Goal: Check status: Check status

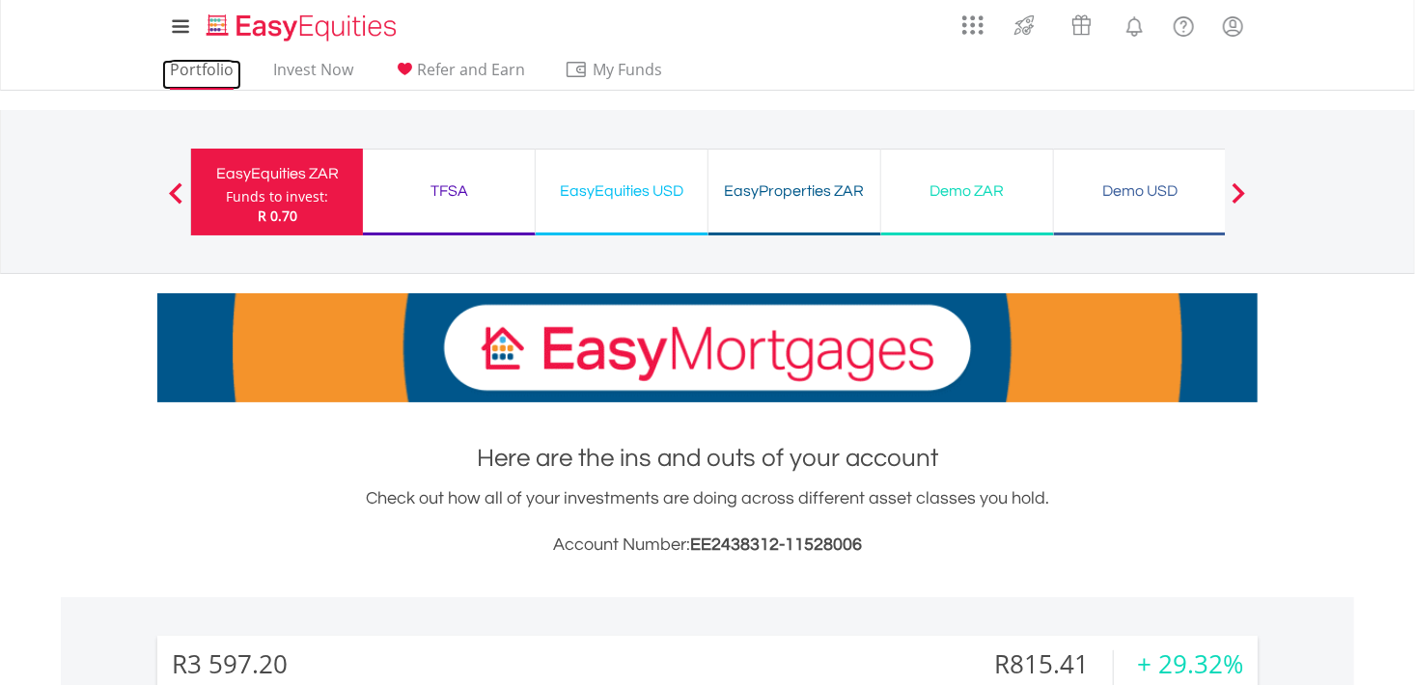
click at [208, 67] on link "Portfolio" at bounding box center [201, 75] width 79 height 30
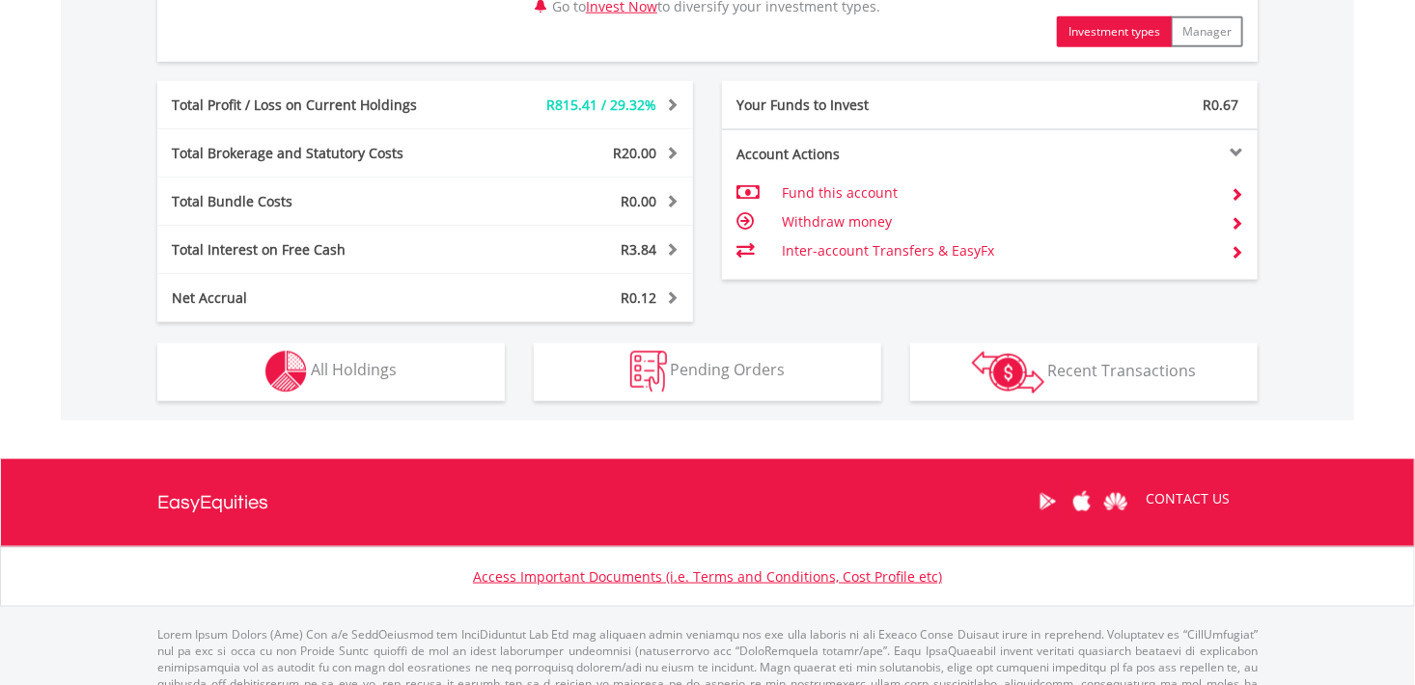
scroll to position [1099, 0]
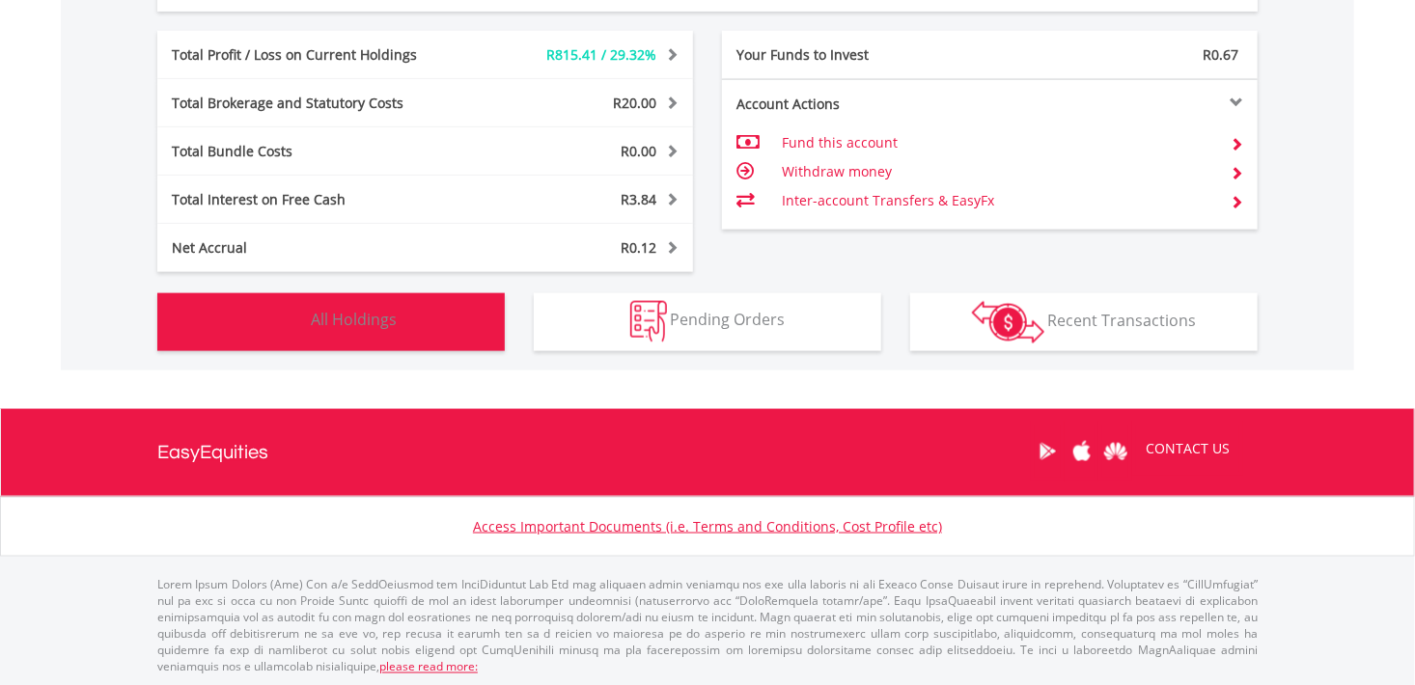
click at [252, 315] on button "Holdings All Holdings" at bounding box center [330, 322] width 347 height 58
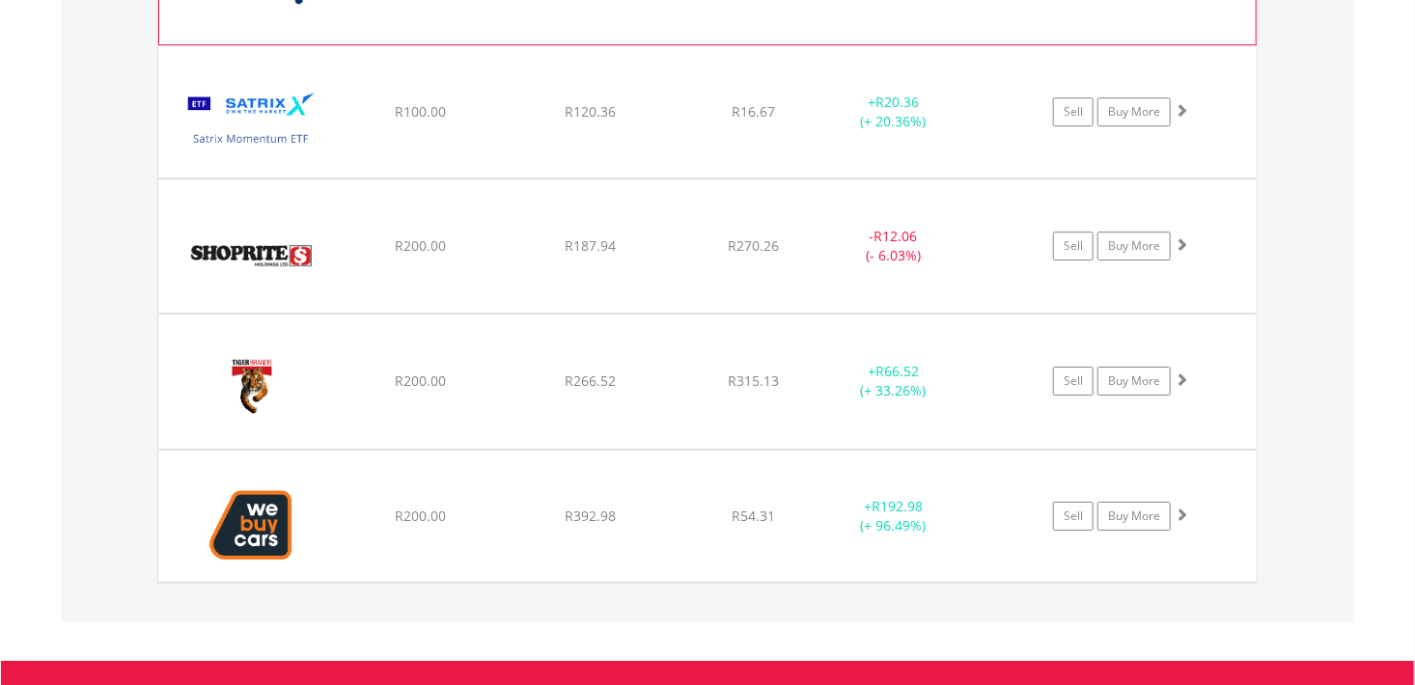
scroll to position [3094, 0]
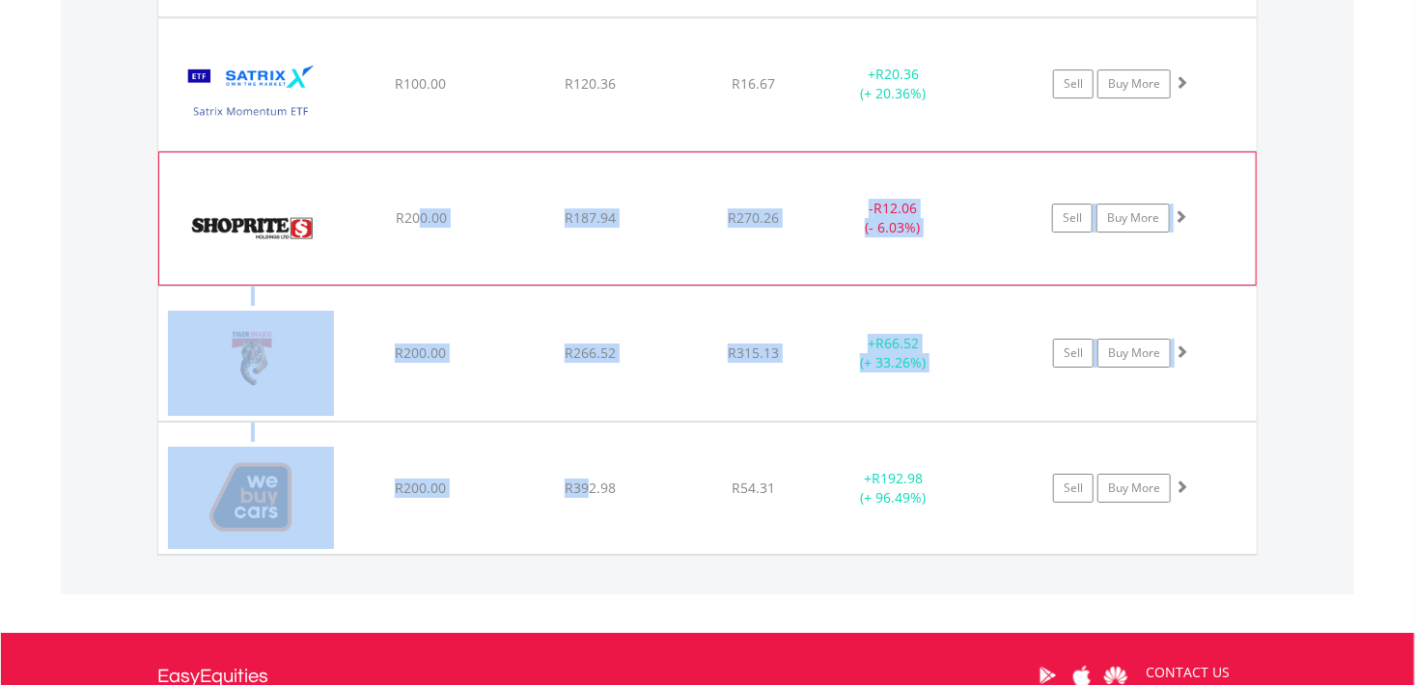
drag, startPoint x: 589, startPoint y: 526, endPoint x: 421, endPoint y: 207, distance: 360.9
drag, startPoint x: 421, startPoint y: 207, endPoint x: 524, endPoint y: 210, distance: 103.3
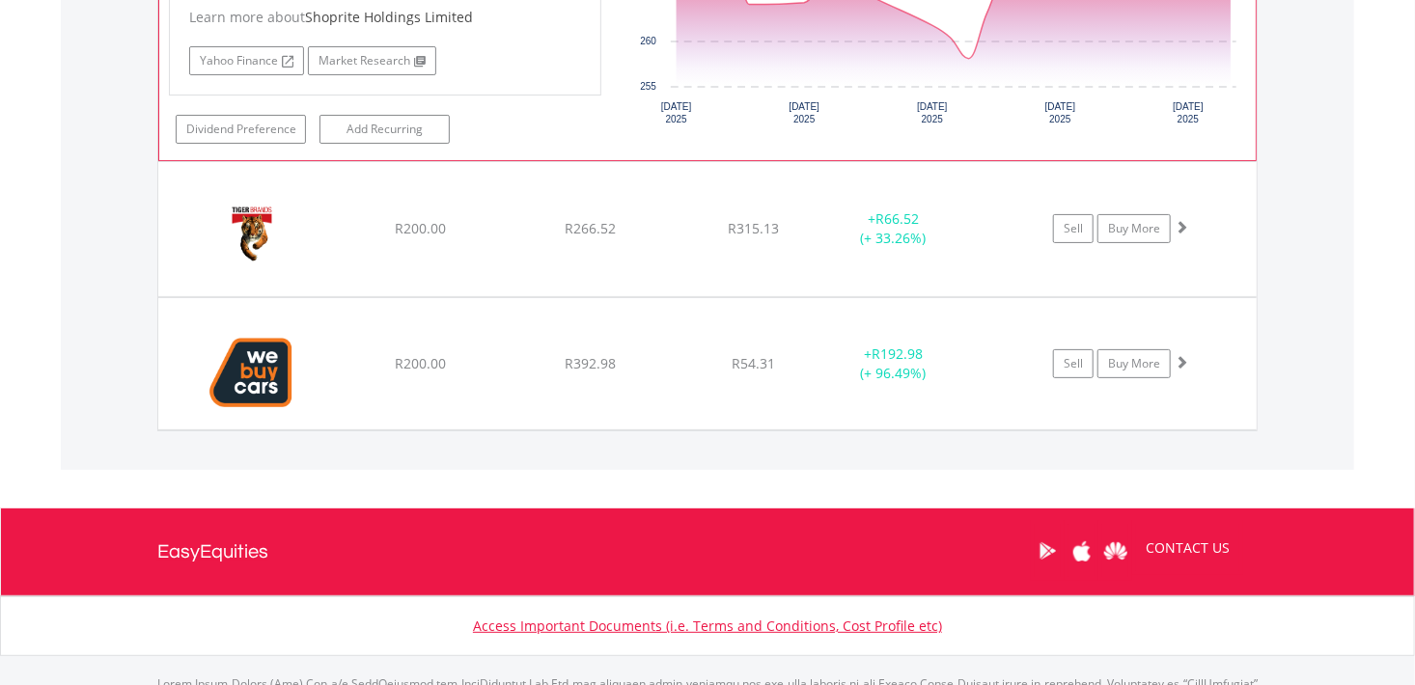
scroll to position [3672, 0]
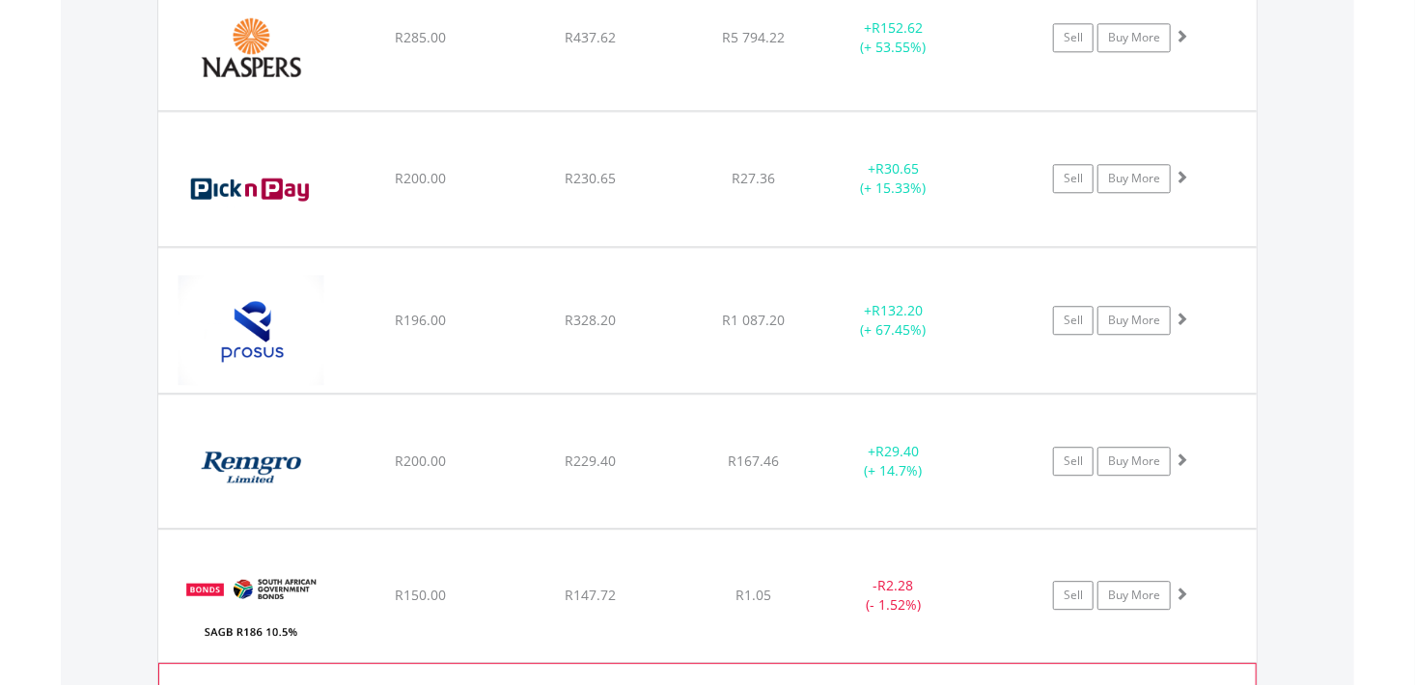
scroll to position [2311, 0]
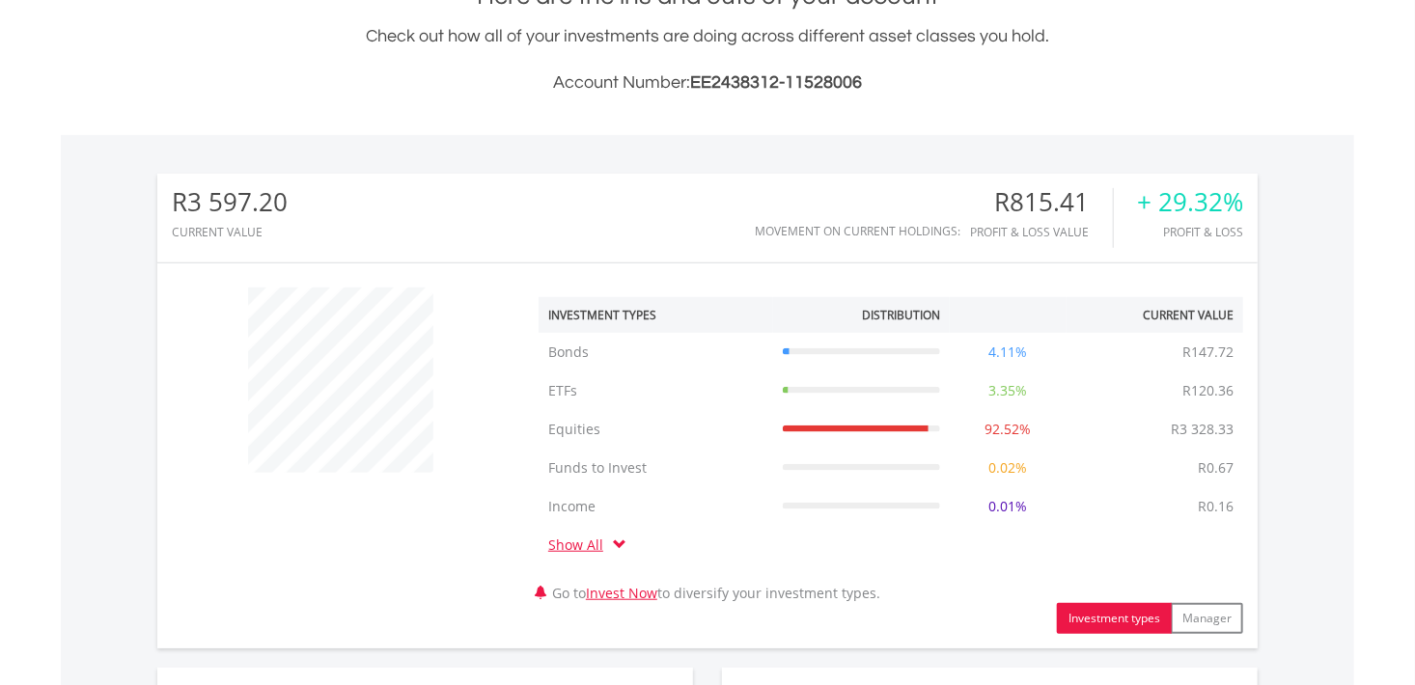
scroll to position [0, 0]
